Goal: Find specific page/section: Find specific page/section

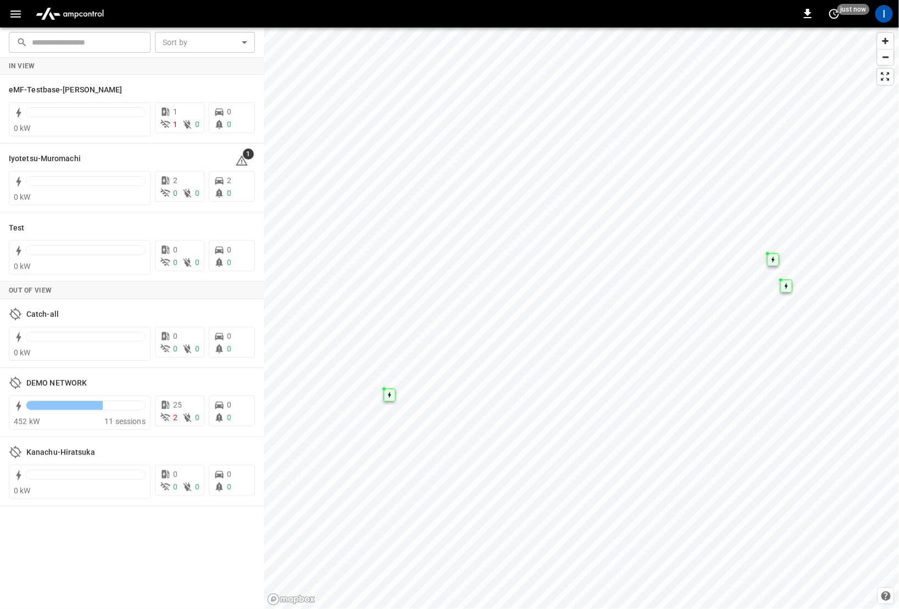
click at [16, 13] on icon "button" at bounding box center [15, 13] width 10 height 7
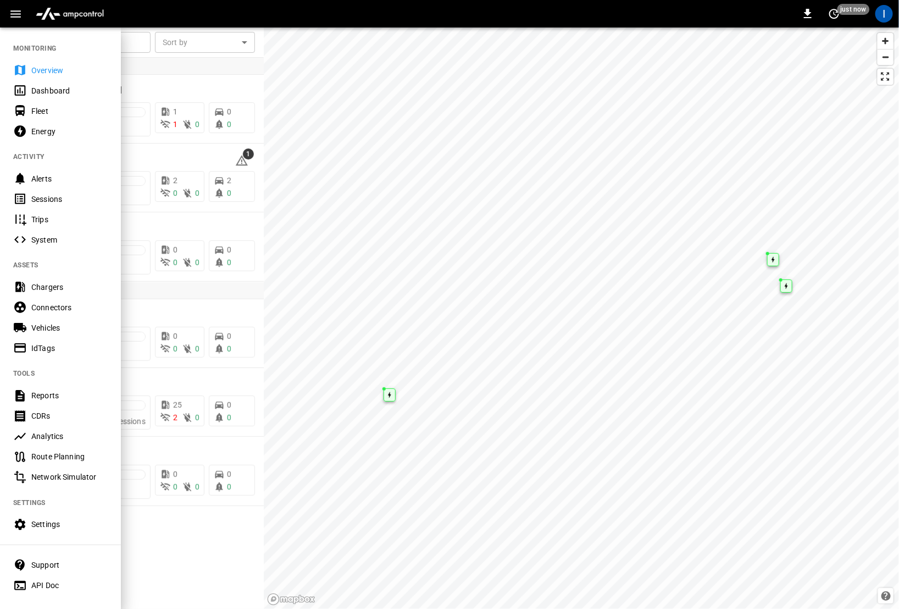
click at [63, 197] on div "Sessions" at bounding box center [69, 199] width 76 height 11
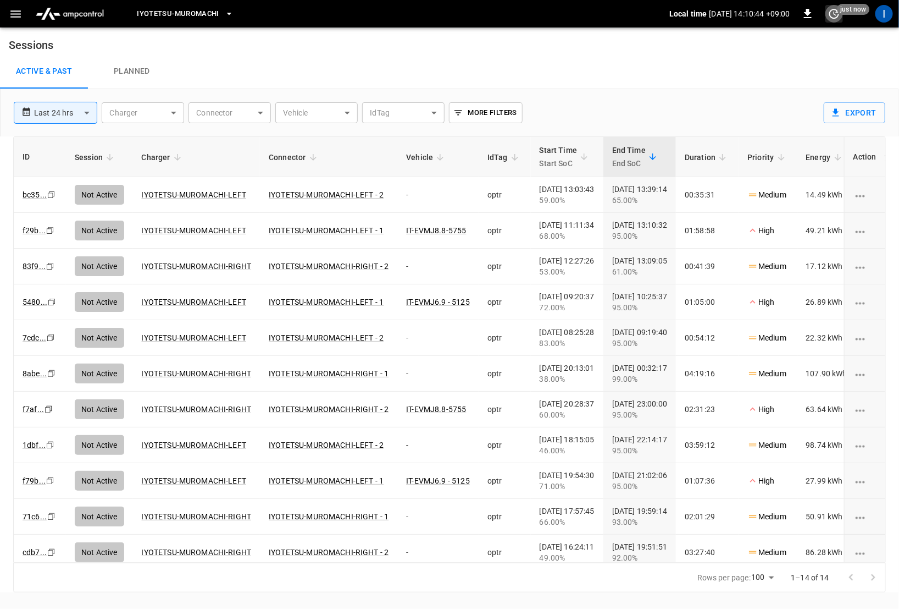
click at [837, 14] on icon "set refresh interval" at bounding box center [834, 13] width 13 height 13
click at [794, 34] on li "Refresh now" at bounding box center [799, 36] width 87 height 18
click at [648, 62] on div at bounding box center [449, 304] width 899 height 609
click at [831, 13] on icon "set refresh interval" at bounding box center [834, 13] width 13 height 13
click at [795, 37] on li "Refresh now" at bounding box center [799, 36] width 87 height 18
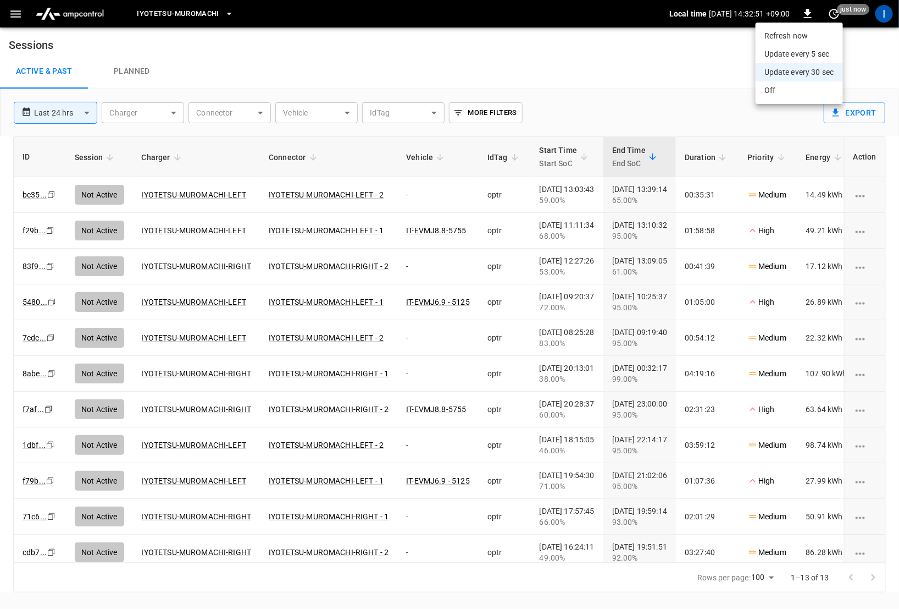
click at [645, 54] on div at bounding box center [449, 304] width 899 height 609
